Goal: Find specific page/section: Find specific page/section

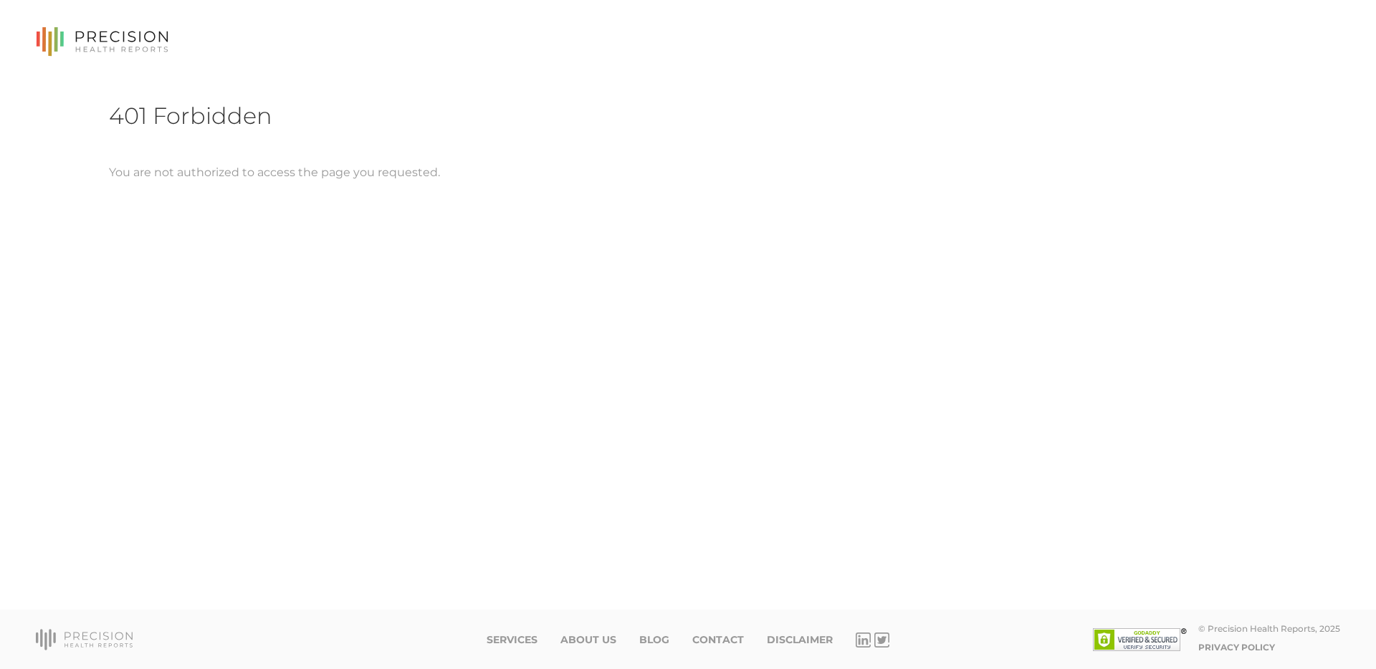
click at [123, 41] on icon at bounding box center [102, 41] width 133 height 29
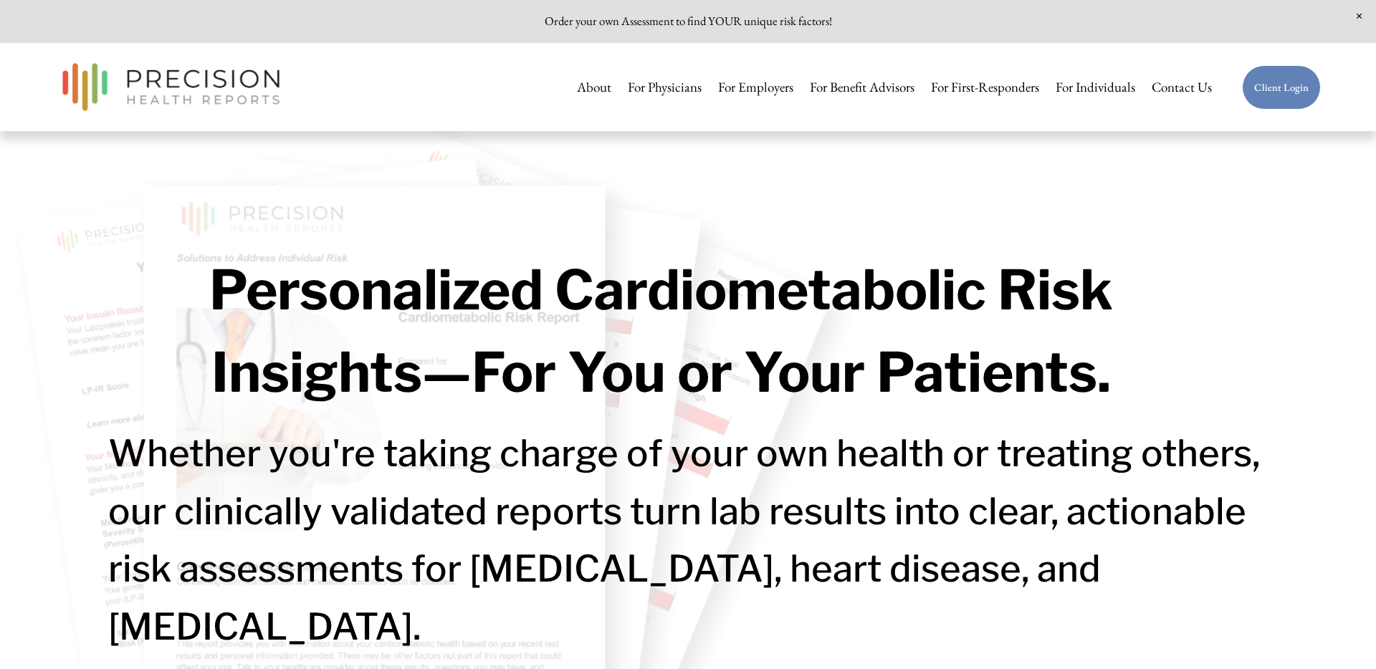
click at [1275, 91] on link "Client Login" at bounding box center [1281, 87] width 79 height 44
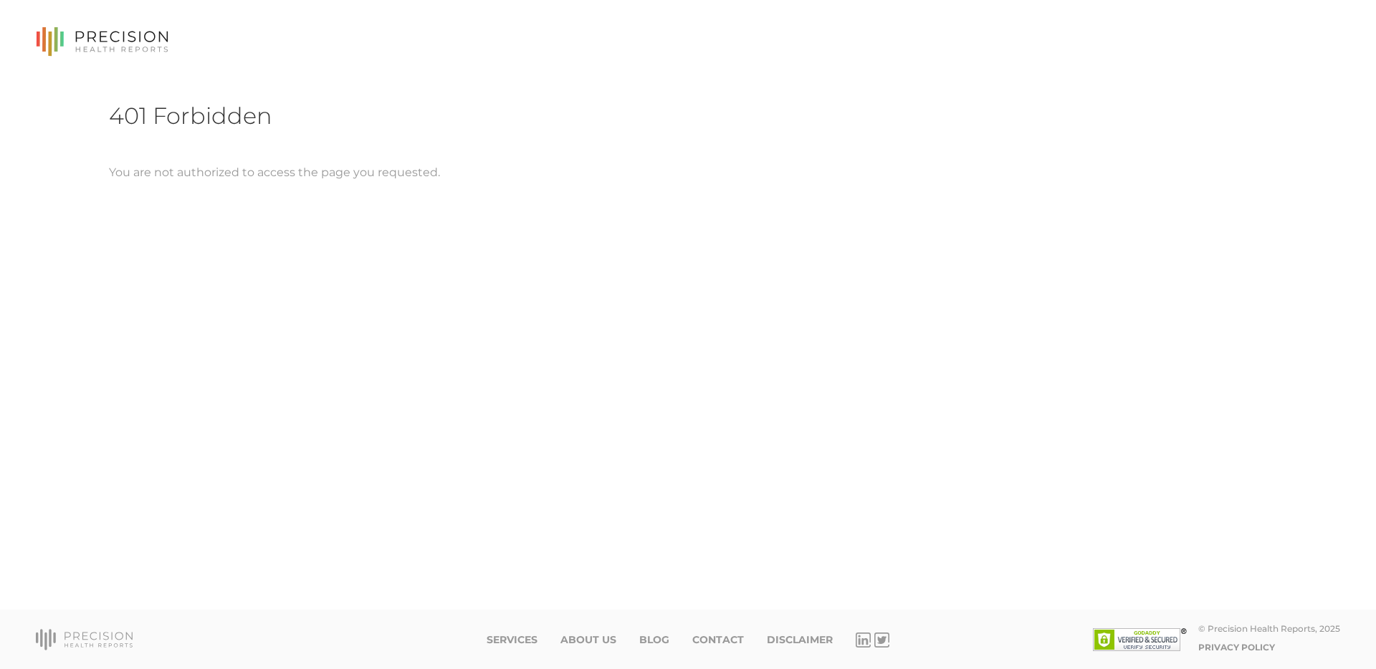
click at [79, 42] on icon at bounding box center [102, 41] width 133 height 29
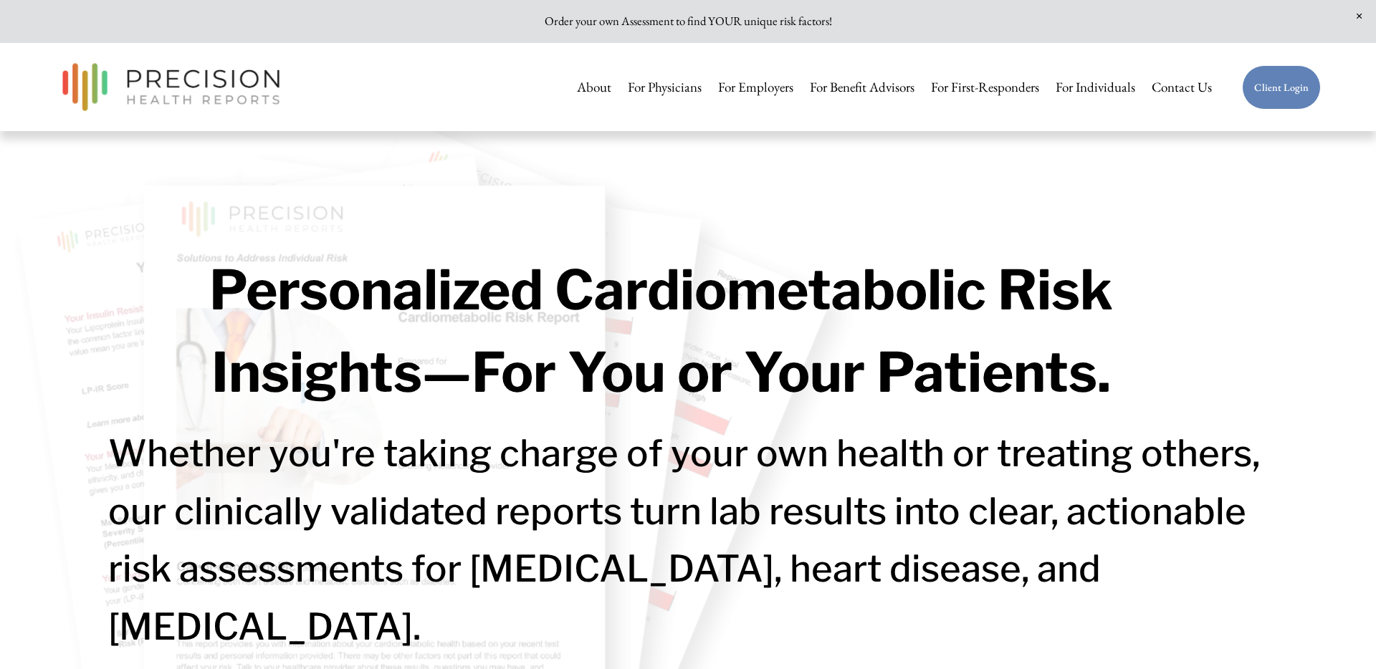
click at [1207, 92] on link "Client Login" at bounding box center [1281, 87] width 79 height 44
